Goal: Information Seeking & Learning: Learn about a topic

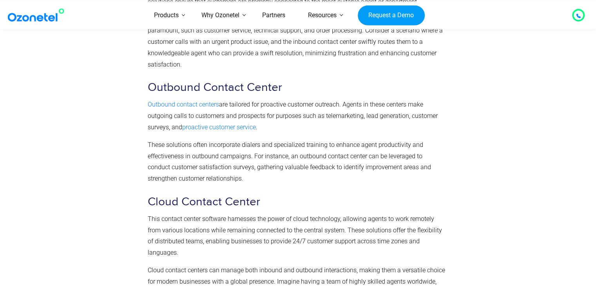
scroll to position [2377, 0]
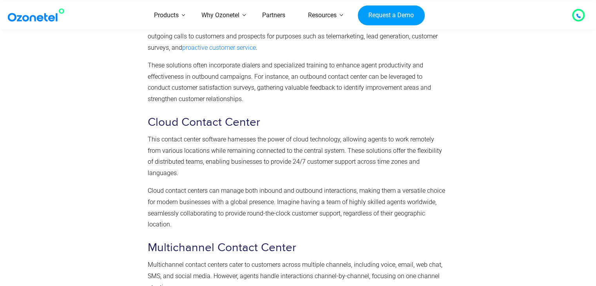
drag, startPoint x: 599, startPoint y: 11, endPoint x: 601, endPoint y: 123, distance: 112.1
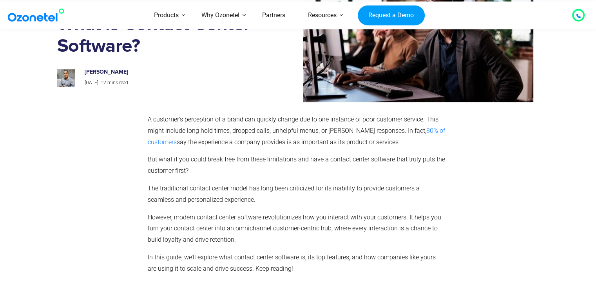
scroll to position [63, 0]
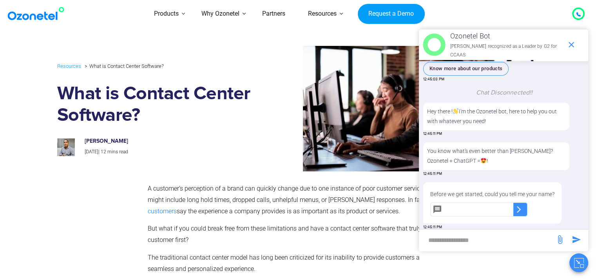
click at [265, 122] on img at bounding box center [399, 108] width 270 height 125
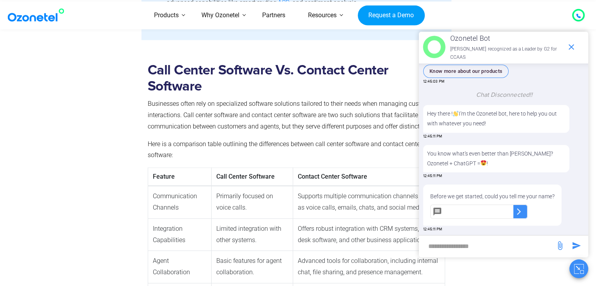
scroll to position [987, 0]
